Goal: Task Accomplishment & Management: Use online tool/utility

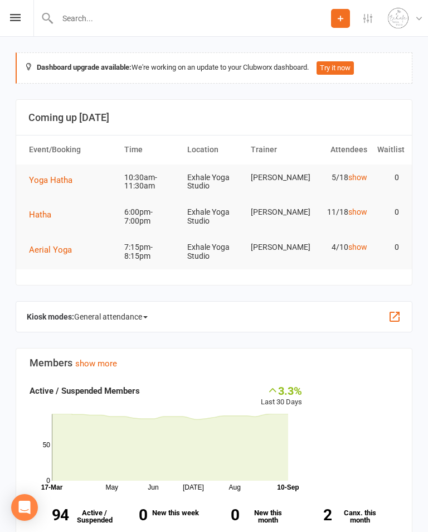
click at [48, 181] on span "Yoga Hatha" at bounding box center [50, 180] width 43 height 10
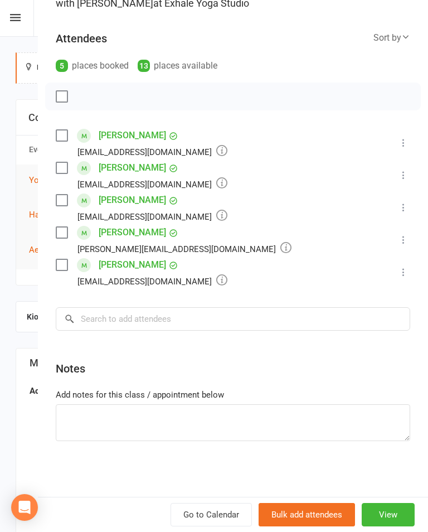
scroll to position [132, 0]
click at [413, 524] on button "View" at bounding box center [388, 514] width 53 height 23
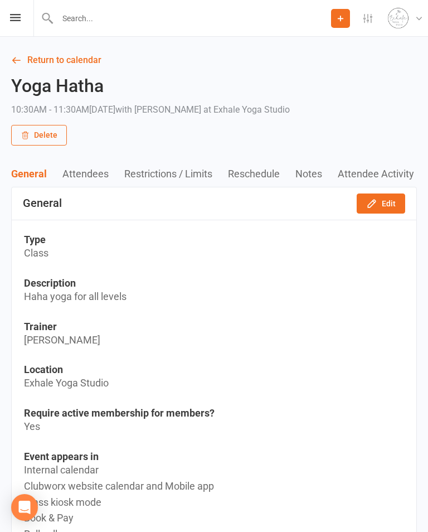
click at [6, 14] on div "Prospect Member Non-attending contact Class / event Appointment Task Membership…" at bounding box center [214, 18] width 428 height 37
click at [15, 16] on icon at bounding box center [15, 17] width 11 height 7
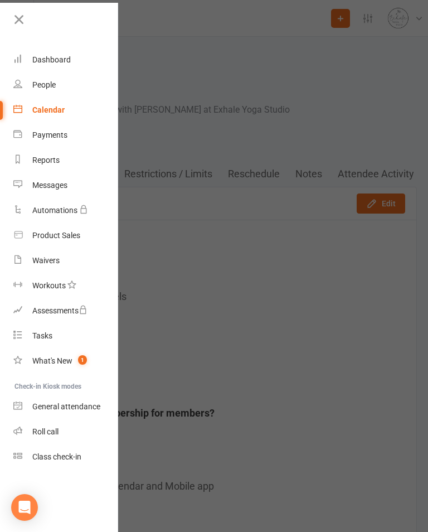
click at [45, 115] on link "Calendar" at bounding box center [65, 110] width 105 height 25
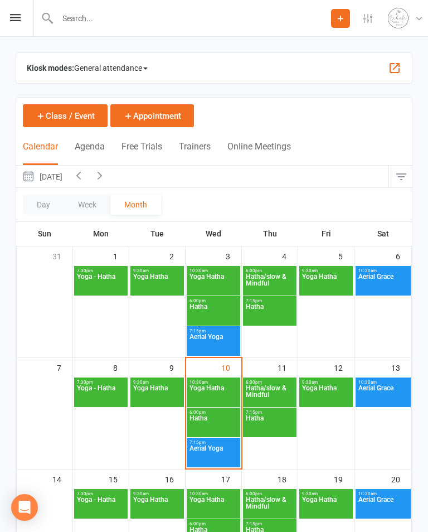
click at [222, 391] on span "Yoga Hatha" at bounding box center [213, 395] width 49 height 20
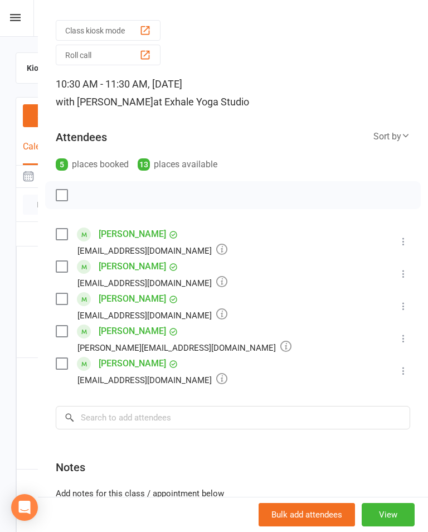
scroll to position [33, 0]
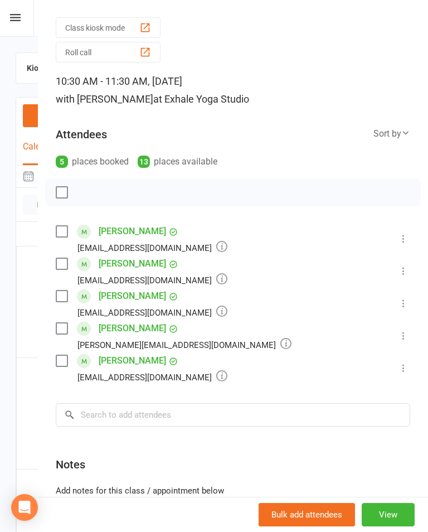
click at [403, 275] on icon at bounding box center [403, 270] width 11 height 11
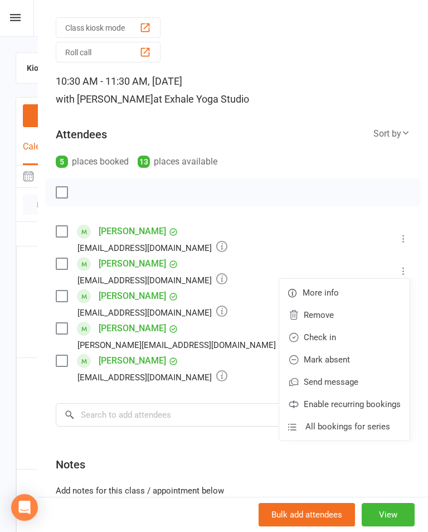
click at [338, 341] on link "Check in" at bounding box center [344, 337] width 130 height 22
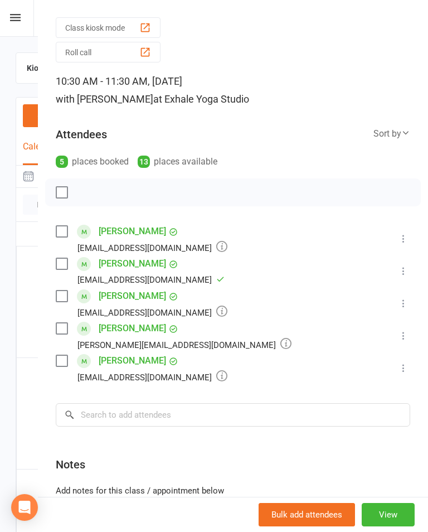
click at [403, 374] on icon at bounding box center [403, 367] width 11 height 11
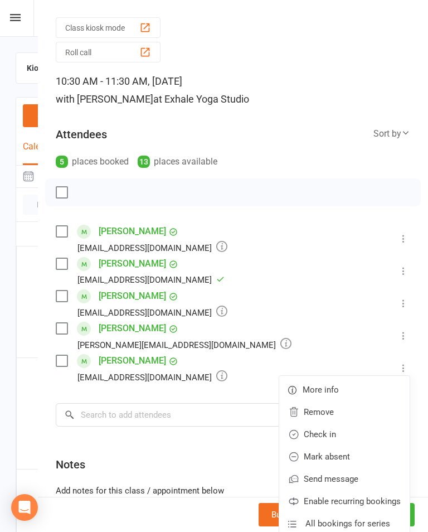
click at [333, 442] on link "Check in" at bounding box center [344, 434] width 130 height 22
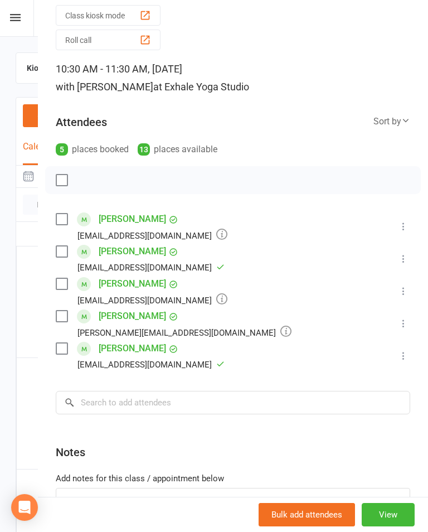
scroll to position [45, 0]
click at [157, 407] on input "search" at bounding box center [233, 402] width 355 height 23
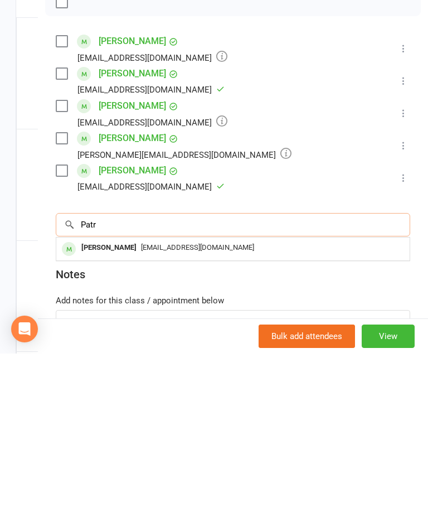
type input "Patr"
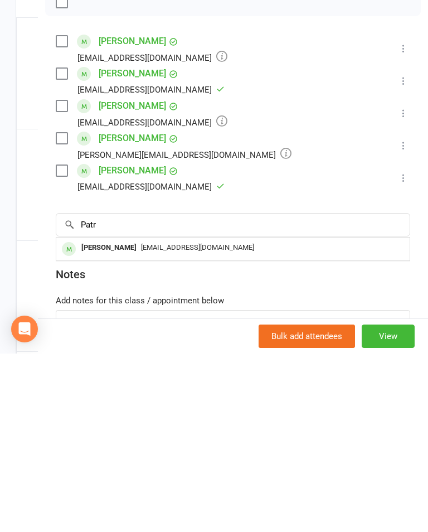
click at [141, 418] on div "[EMAIL_ADDRESS][DOMAIN_NAME]" at bounding box center [233, 426] width 345 height 16
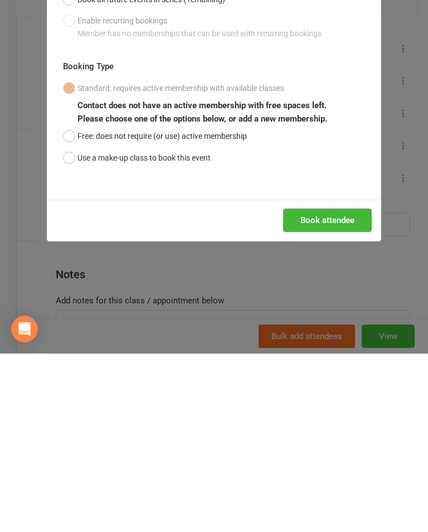
scroll to position [229, 0]
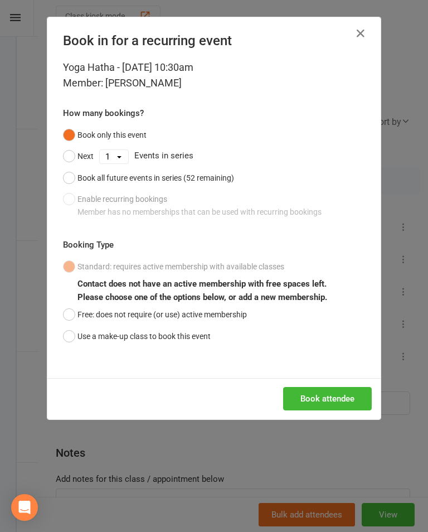
click at [65, 315] on button "Free: does not require (or use) active membership" at bounding box center [155, 314] width 184 height 21
click at [331, 390] on button "Book attendee" at bounding box center [327, 398] width 89 height 23
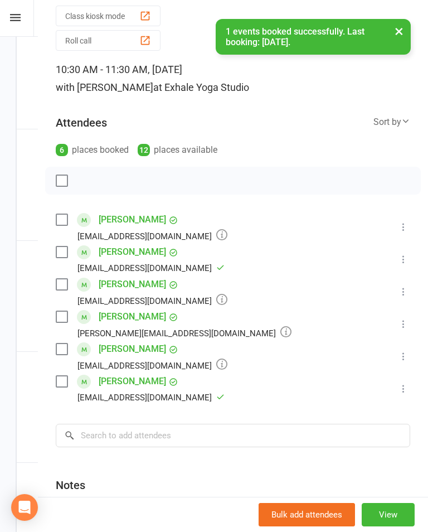
click at [399, 370] on li "[PERSON_NAME] [EMAIL_ADDRESS][DOMAIN_NAME] Booked More info Remove Check in Mar…" at bounding box center [233, 356] width 355 height 32
click at [405, 358] on icon at bounding box center [403, 356] width 11 height 11
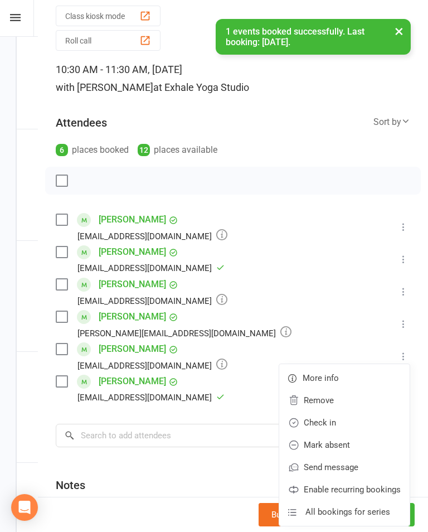
click at [342, 432] on link "Check in" at bounding box center [344, 423] width 130 height 22
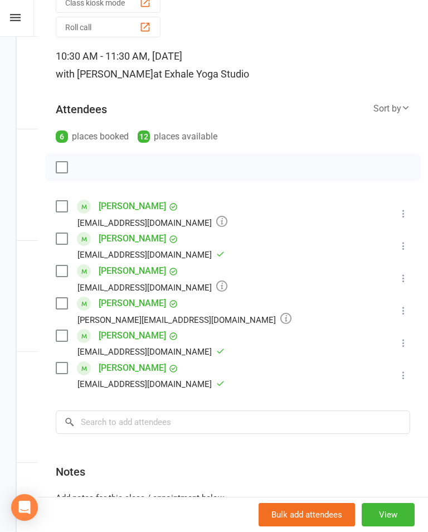
scroll to position [67, 0]
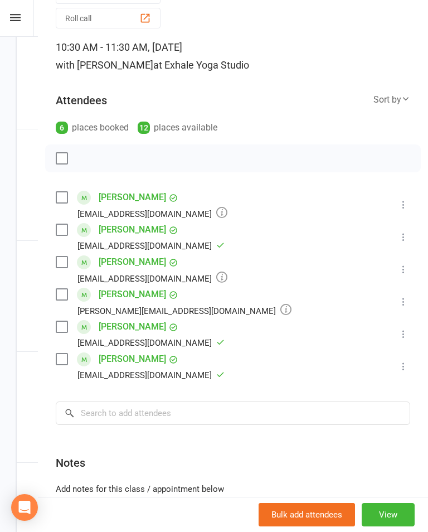
click at [428, 525] on div "Bulk add attendees View" at bounding box center [233, 514] width 390 height 35
